Goal: Task Accomplishment & Management: Manage account settings

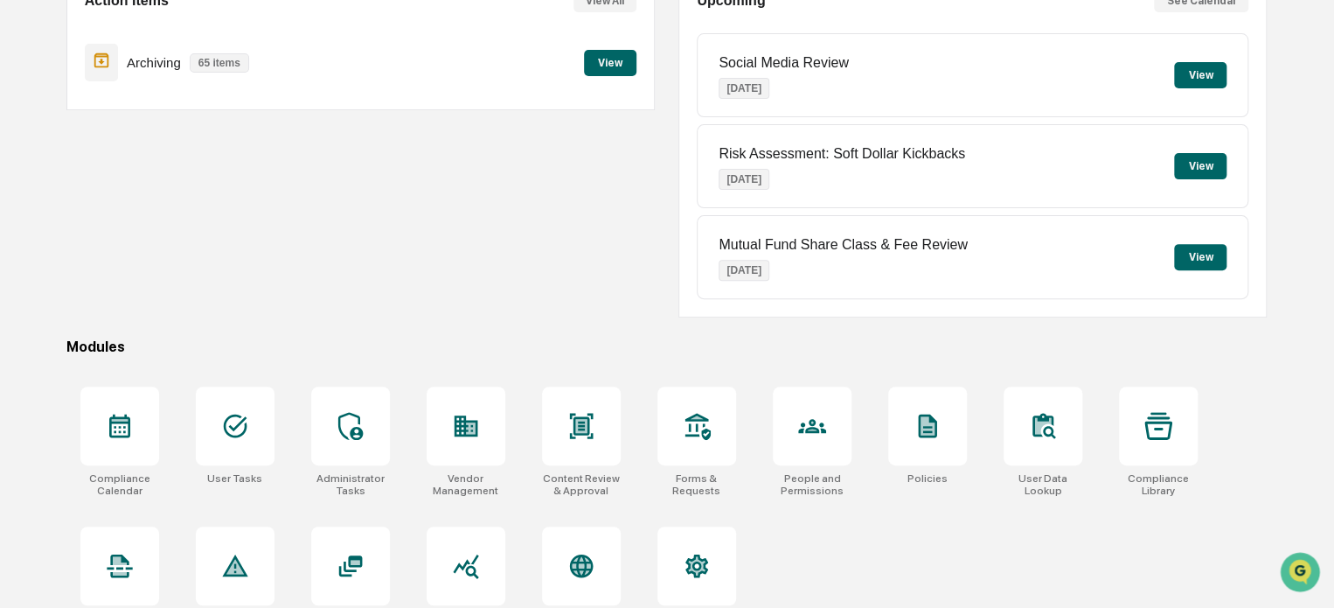
scroll to position [238, 0]
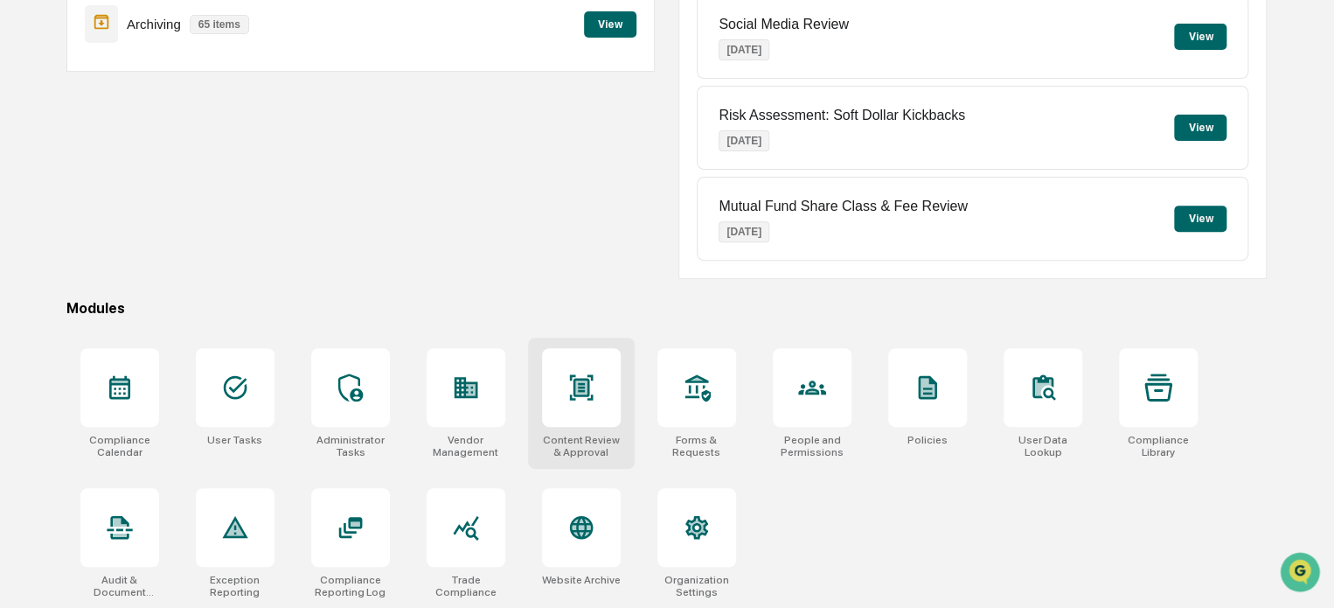
click at [563, 386] on div at bounding box center [581, 387] width 79 height 79
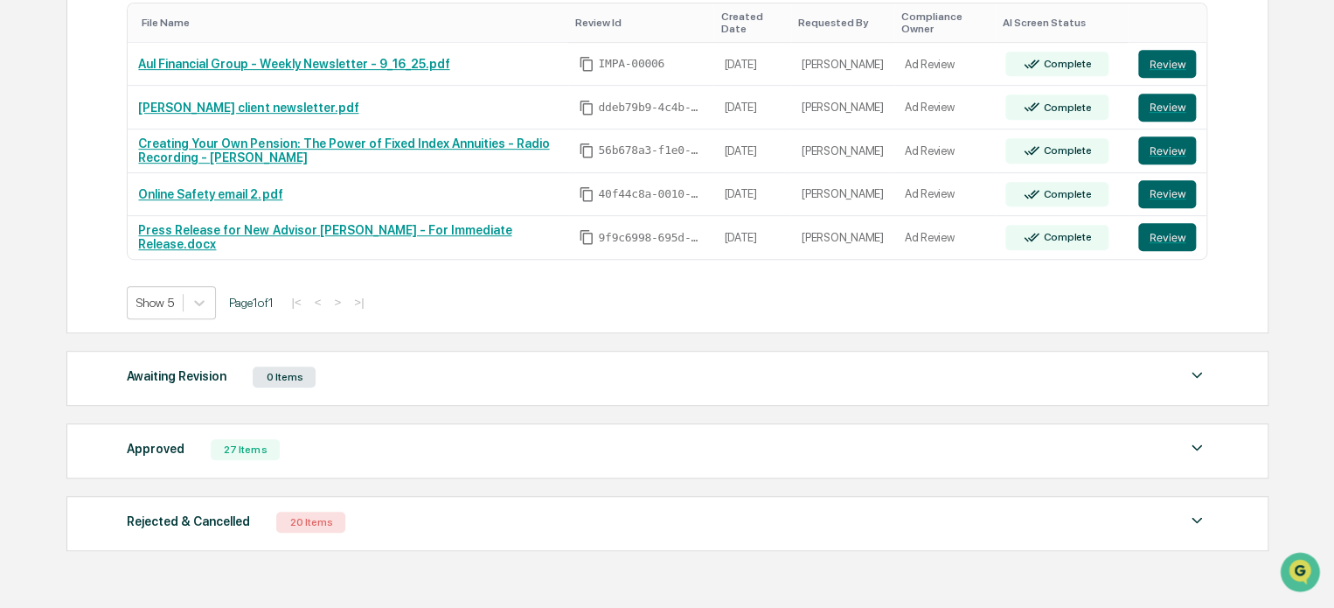
scroll to position [136, 0]
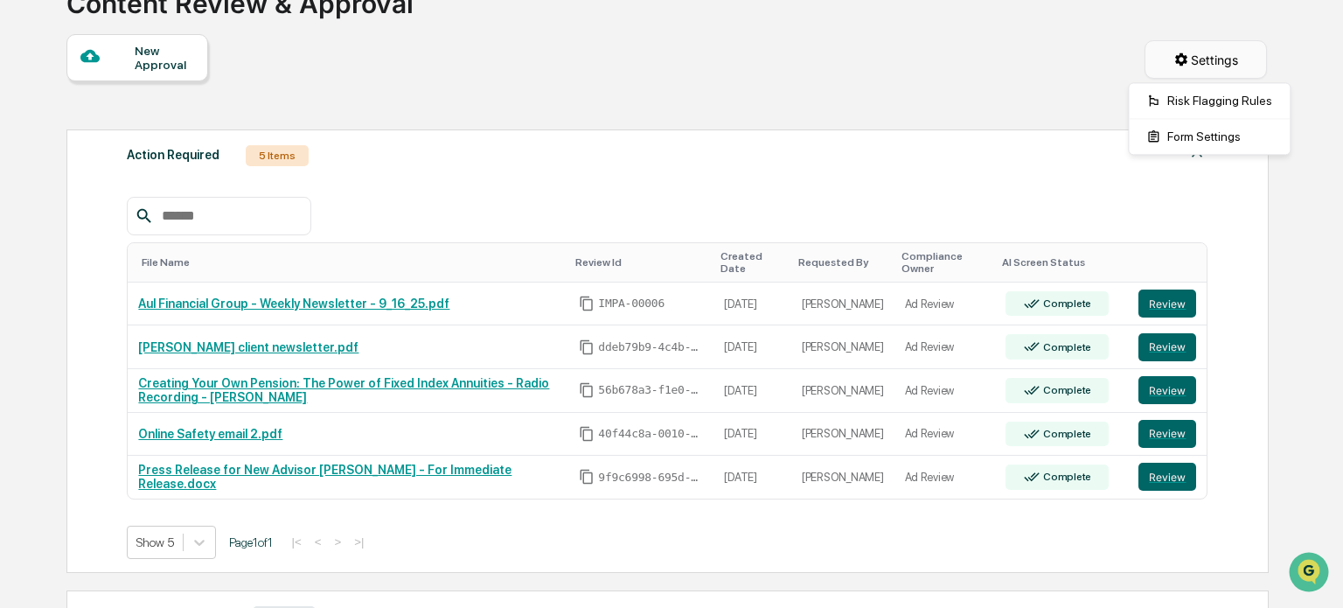
click at [1219, 53] on html "Calendar Manage Tasks Reviews Approval Management Company People, Data, Setting…" at bounding box center [671, 168] width 1343 height 608
click at [1016, 66] on html "Calendar Manage Tasks Reviews Approval Management Company People, Data, Setting…" at bounding box center [671, 168] width 1343 height 608
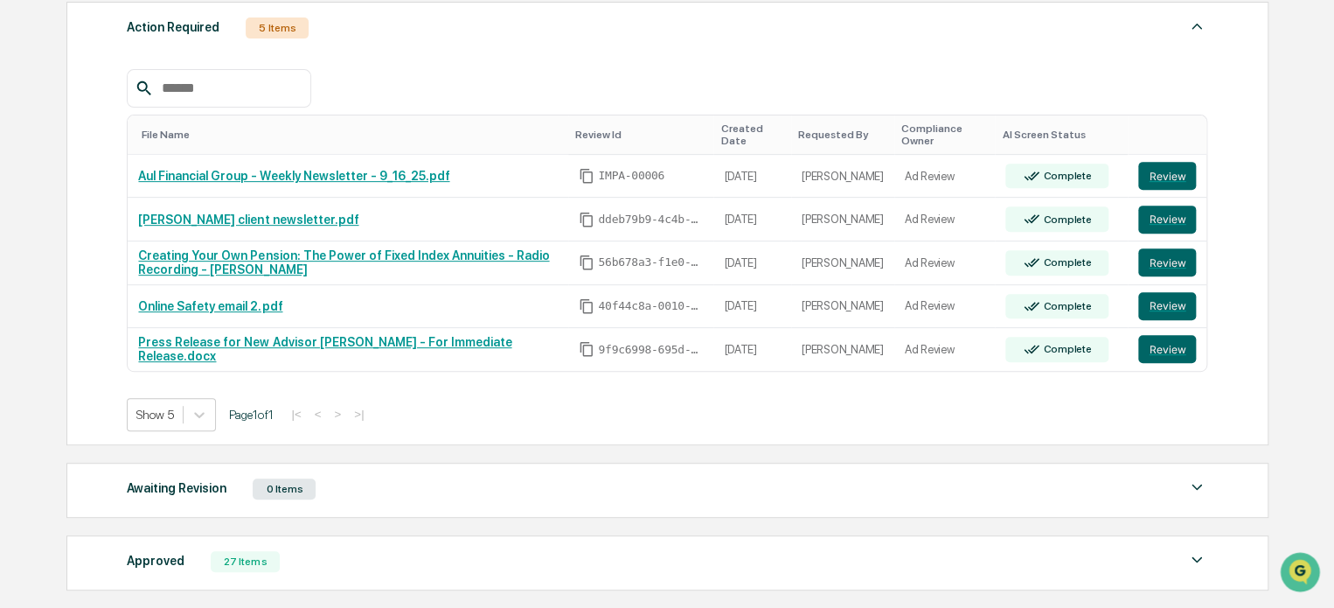
scroll to position [329, 0]
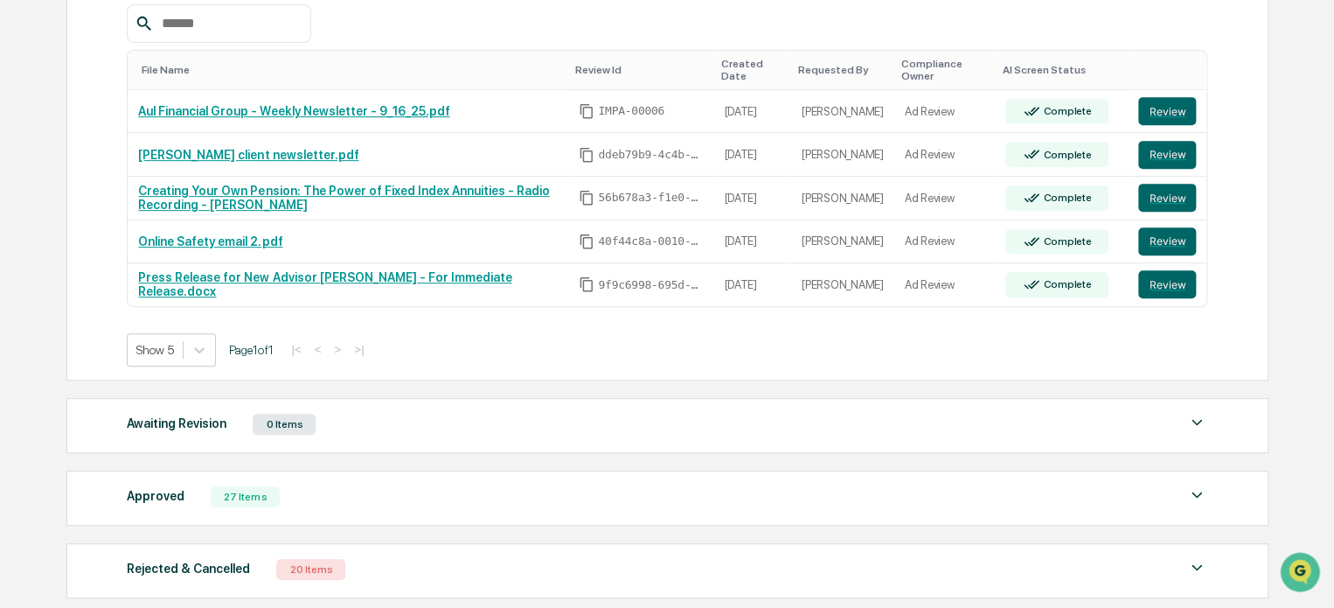
click at [1196, 491] on img at bounding box center [1196, 494] width 21 height 21
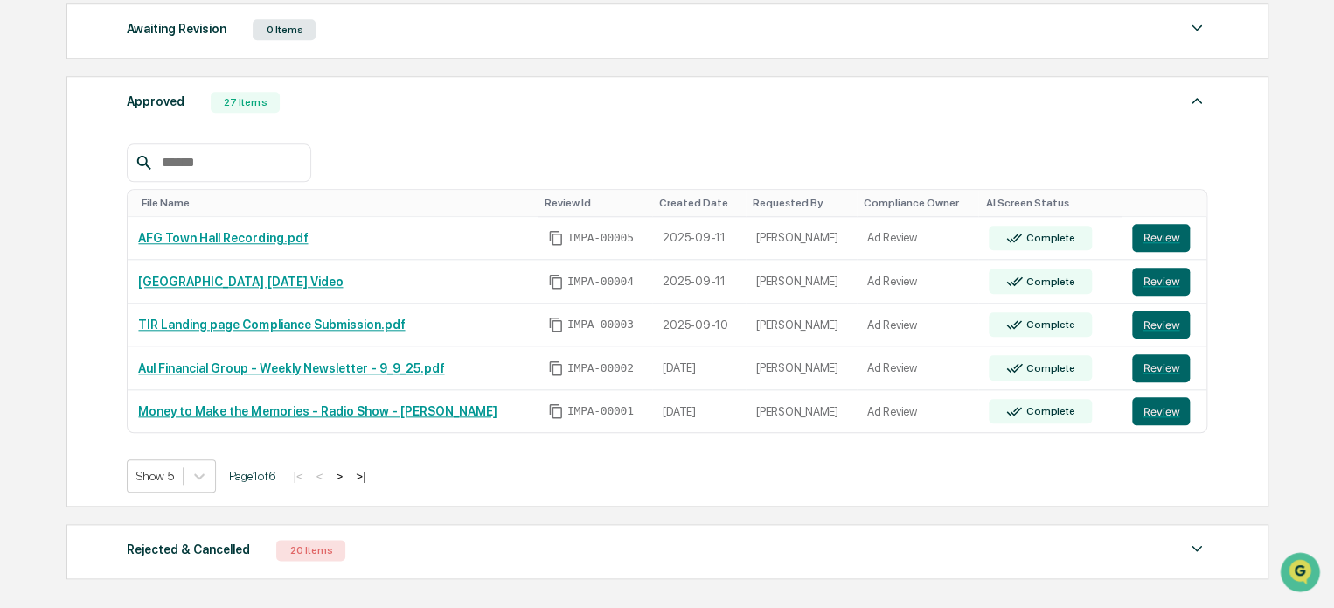
scroll to position [817, 0]
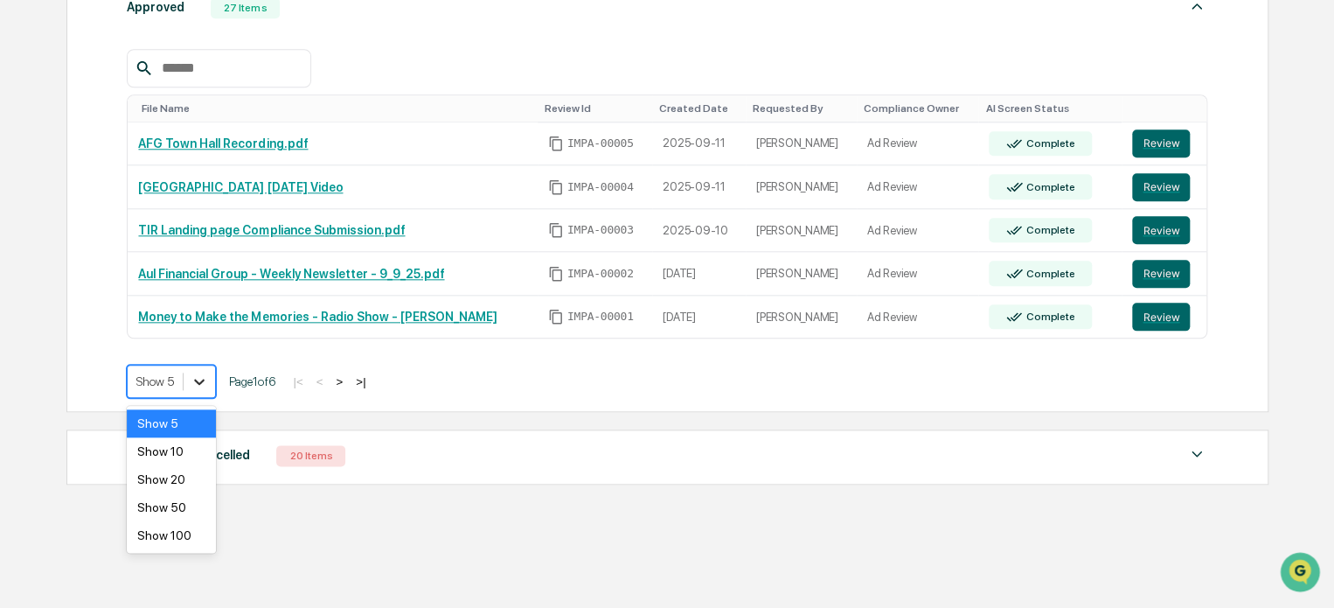
click at [201, 380] on icon at bounding box center [199, 380] width 17 height 17
click at [170, 538] on div "Show 100" at bounding box center [171, 535] width 89 height 28
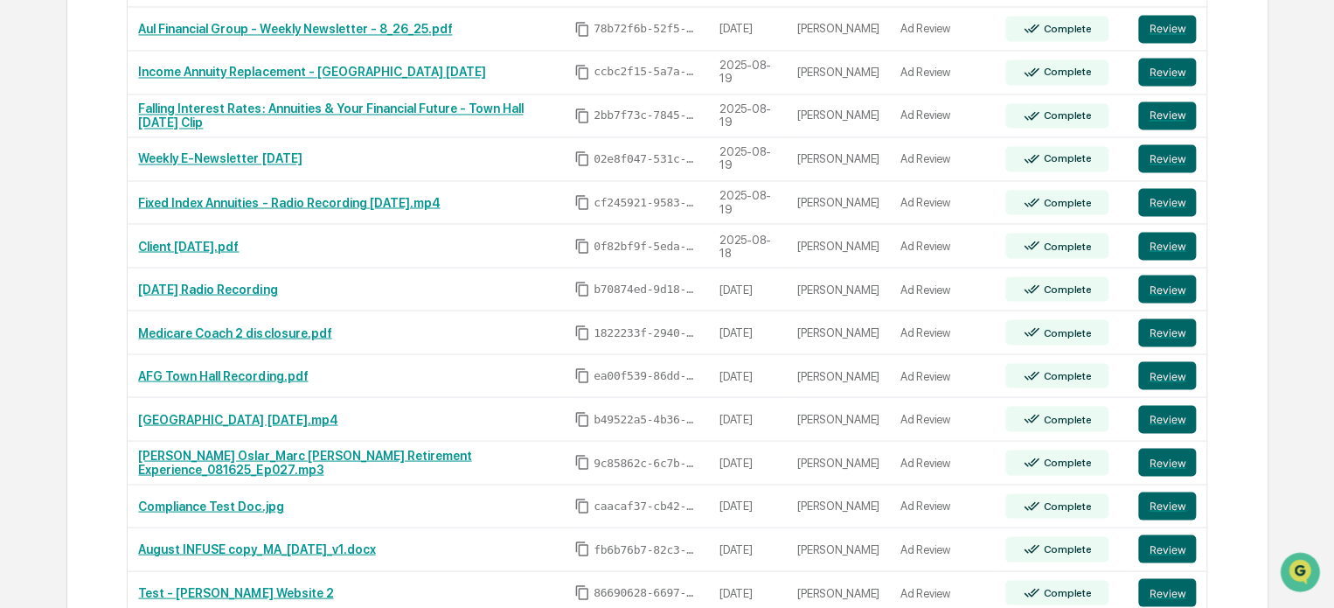
scroll to position [1773, 0]
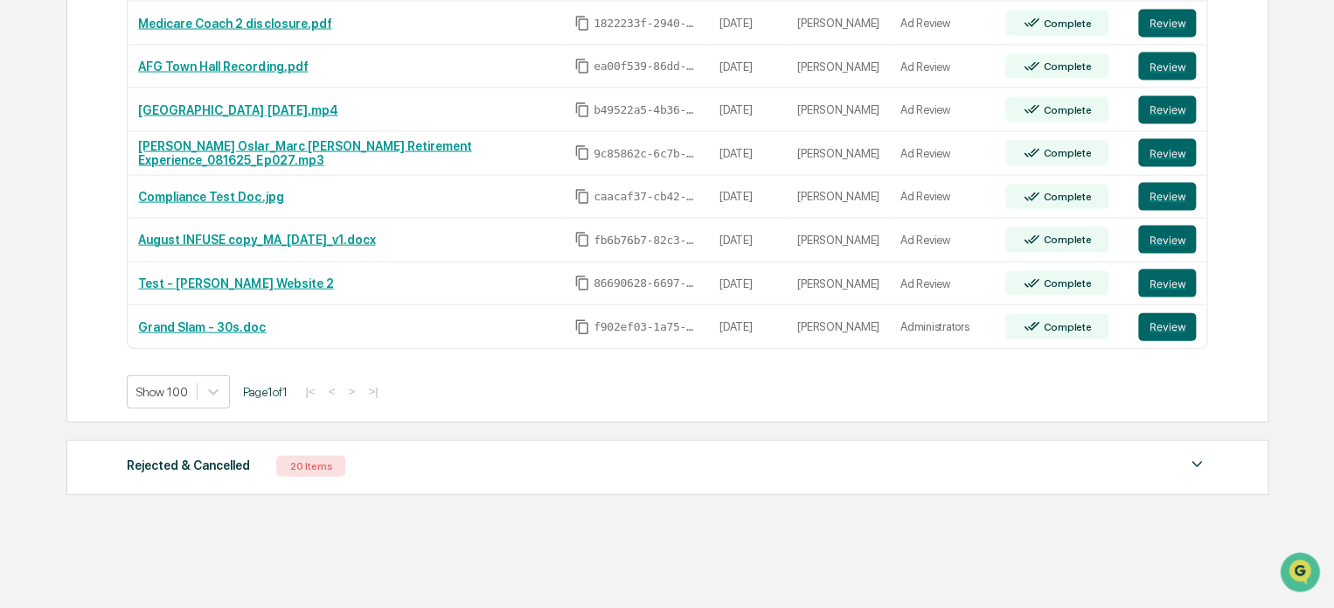
click at [1193, 454] on img at bounding box center [1196, 464] width 21 height 21
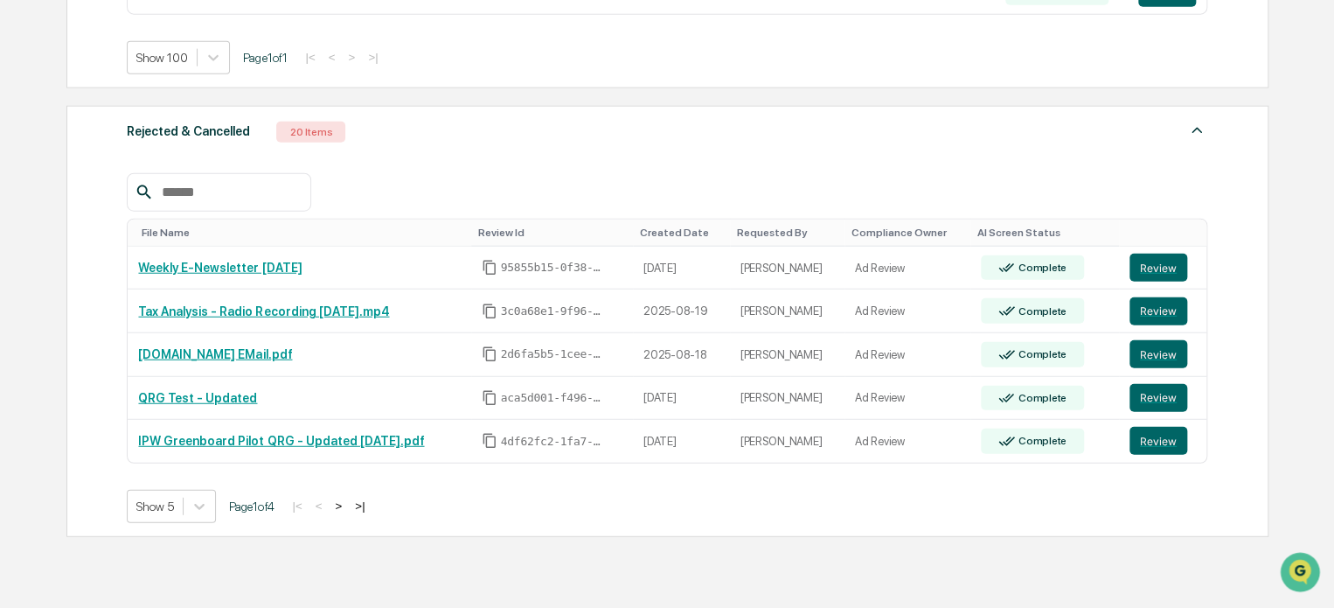
scroll to position [2098, 0]
